Goal: Navigation & Orientation: Find specific page/section

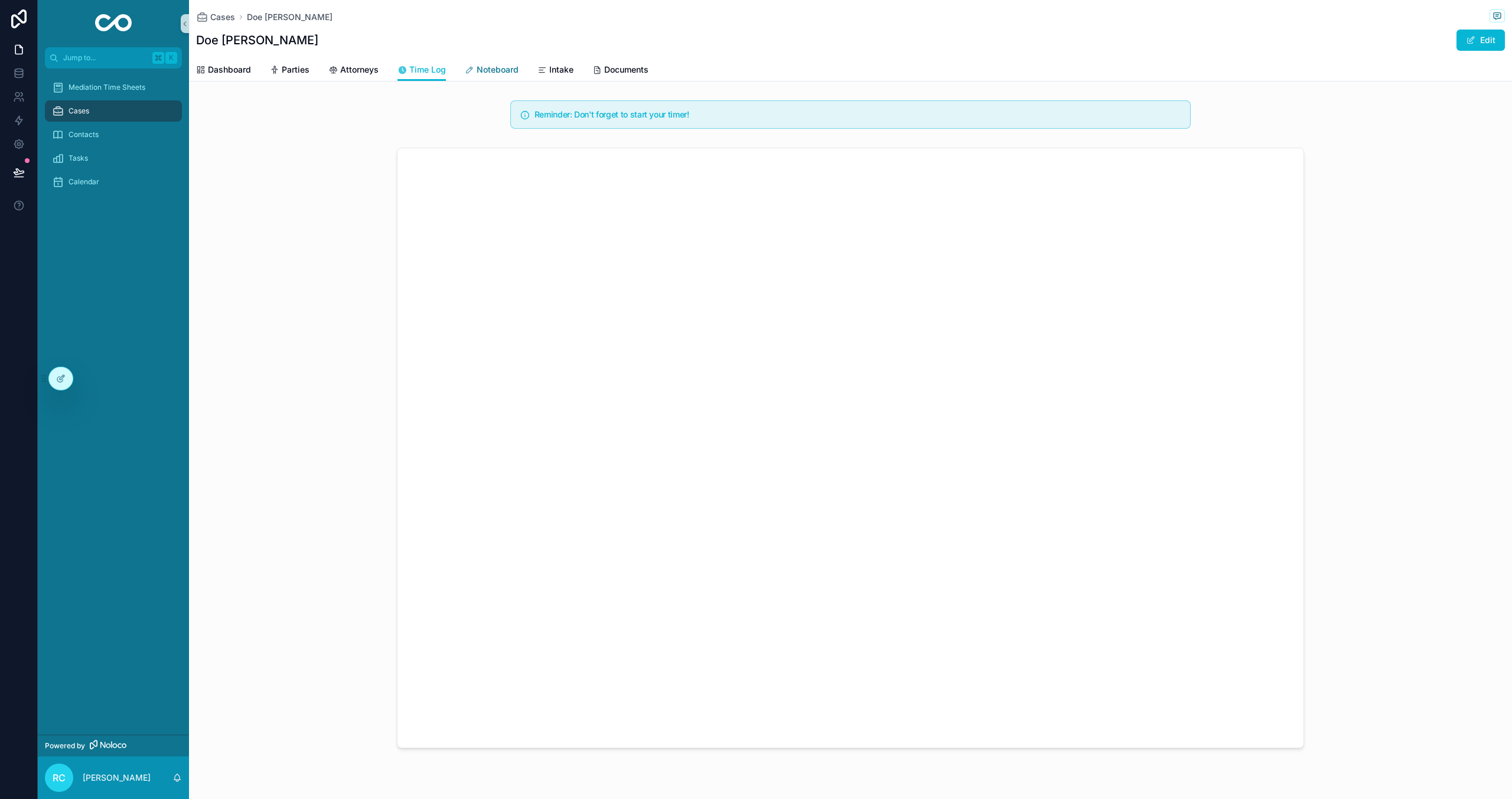
click at [488, 69] on span "Noteboard" at bounding box center [498, 69] width 42 height 12
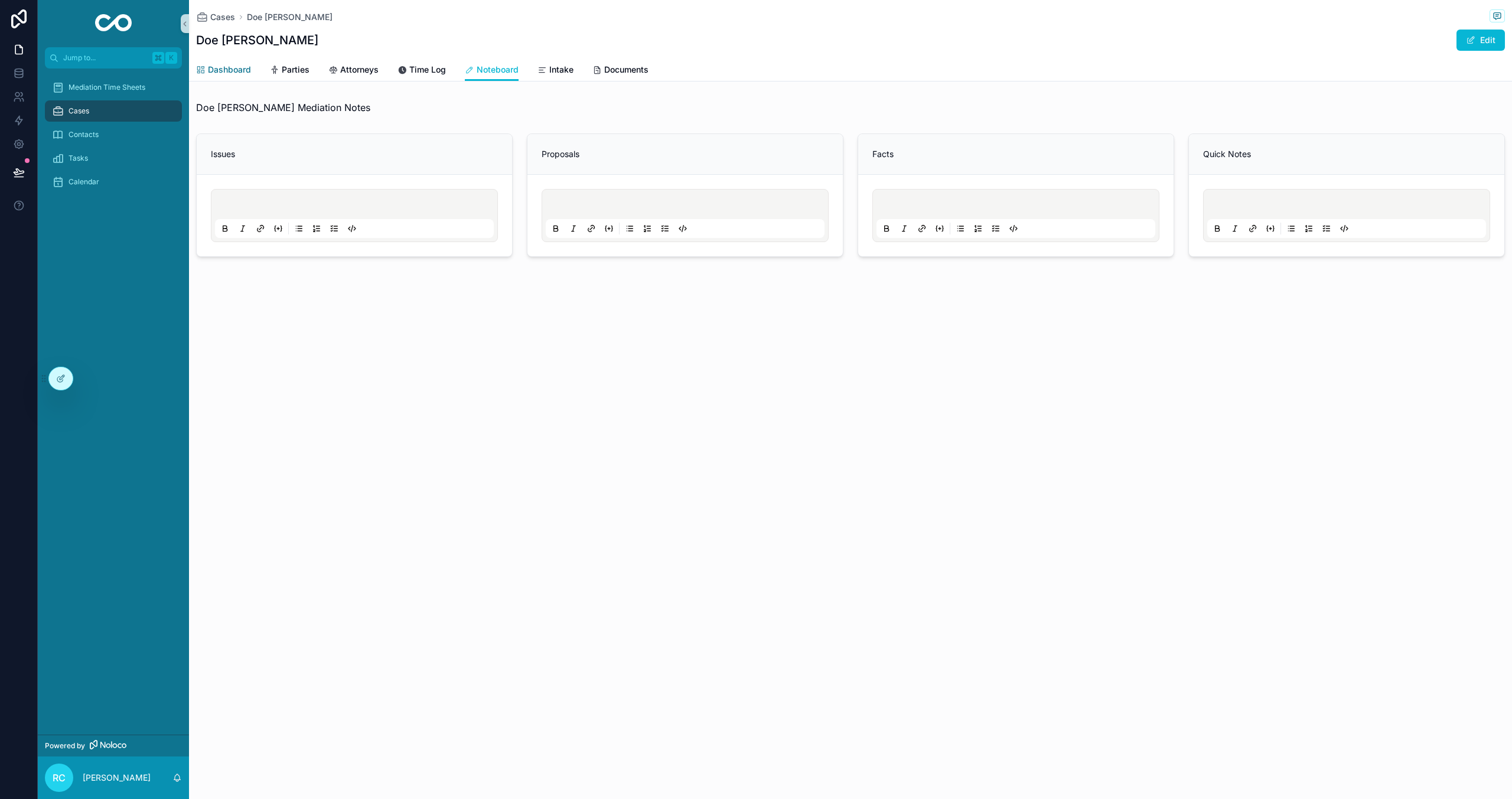
click at [245, 75] on span "Dashboard" at bounding box center [229, 69] width 43 height 12
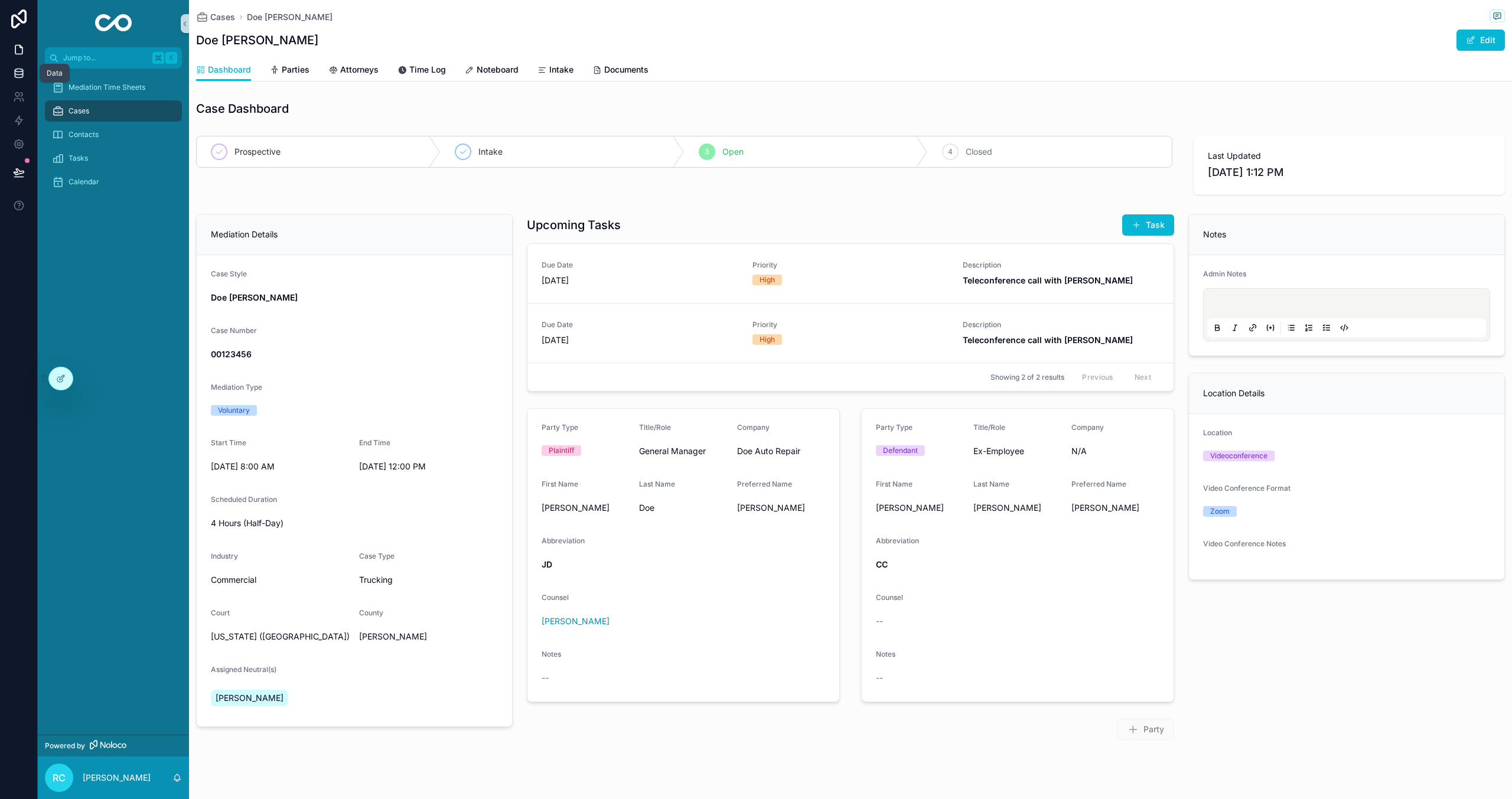
click at [11, 72] on link at bounding box center [19, 73] width 37 height 23
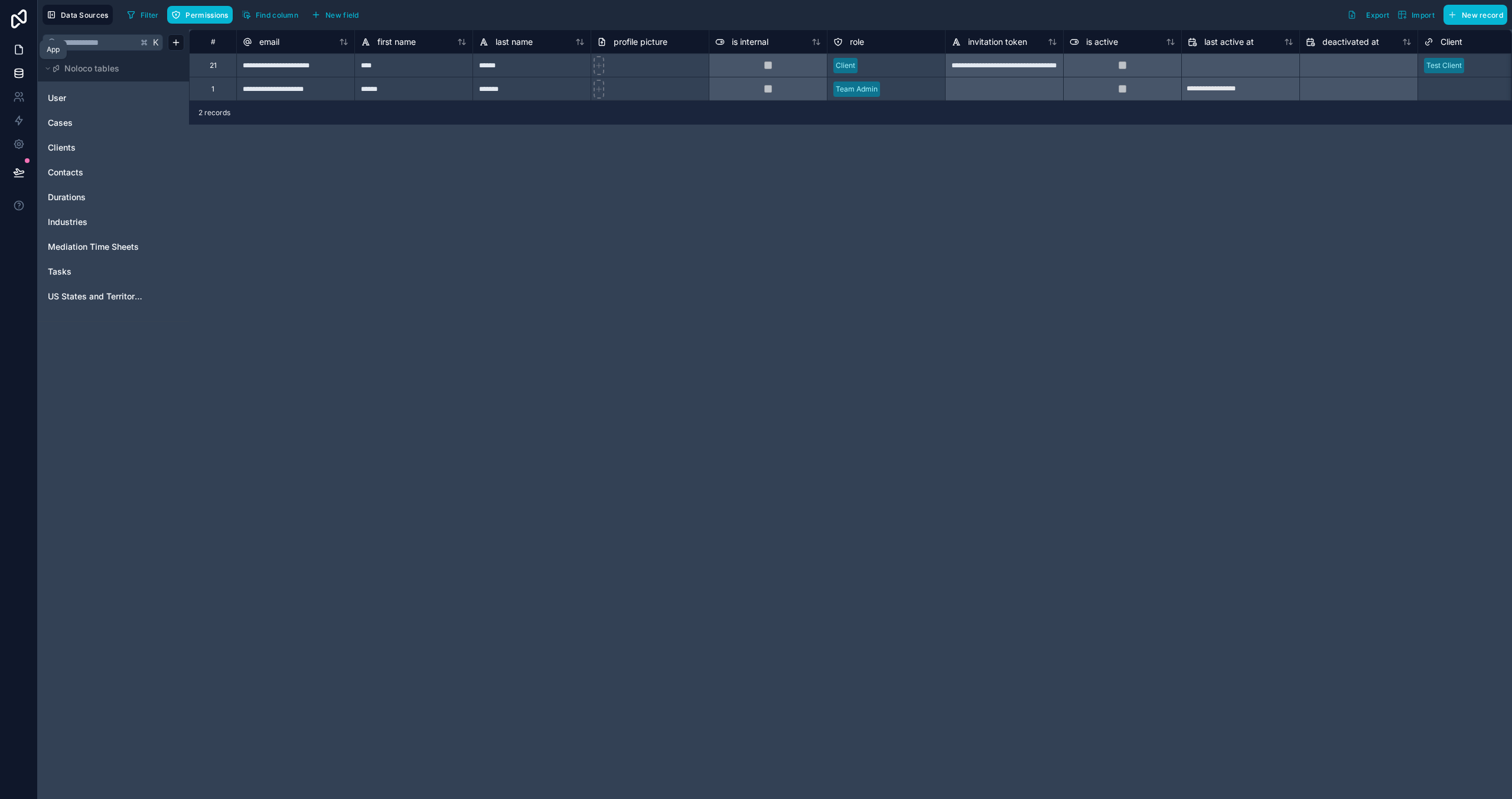
click at [16, 41] on link at bounding box center [19, 49] width 37 height 23
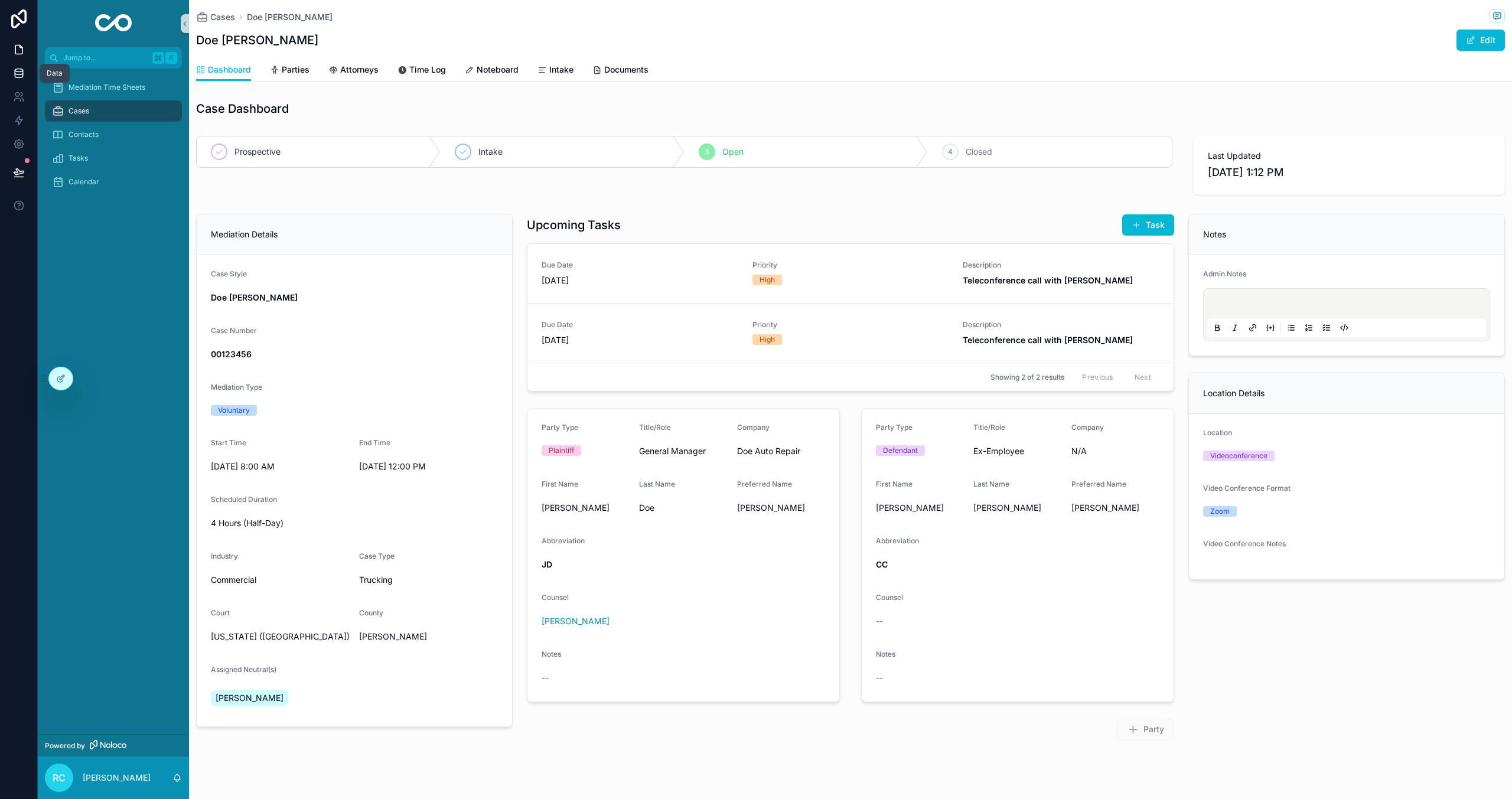
click at [14, 69] on icon at bounding box center [19, 73] width 12 height 12
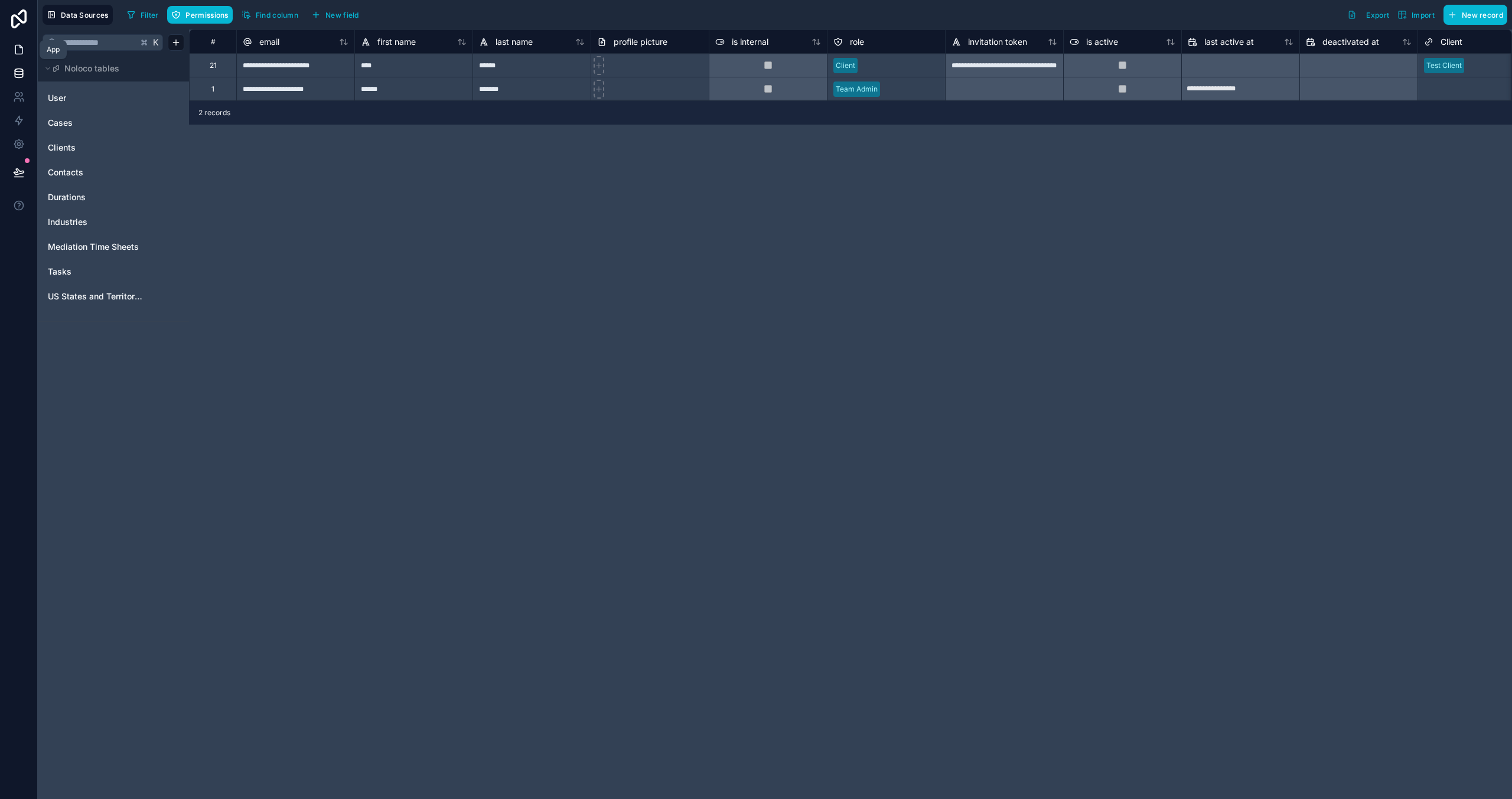
click at [15, 47] on icon at bounding box center [19, 50] width 7 height 9
